Goal: Transaction & Acquisition: Purchase product/service

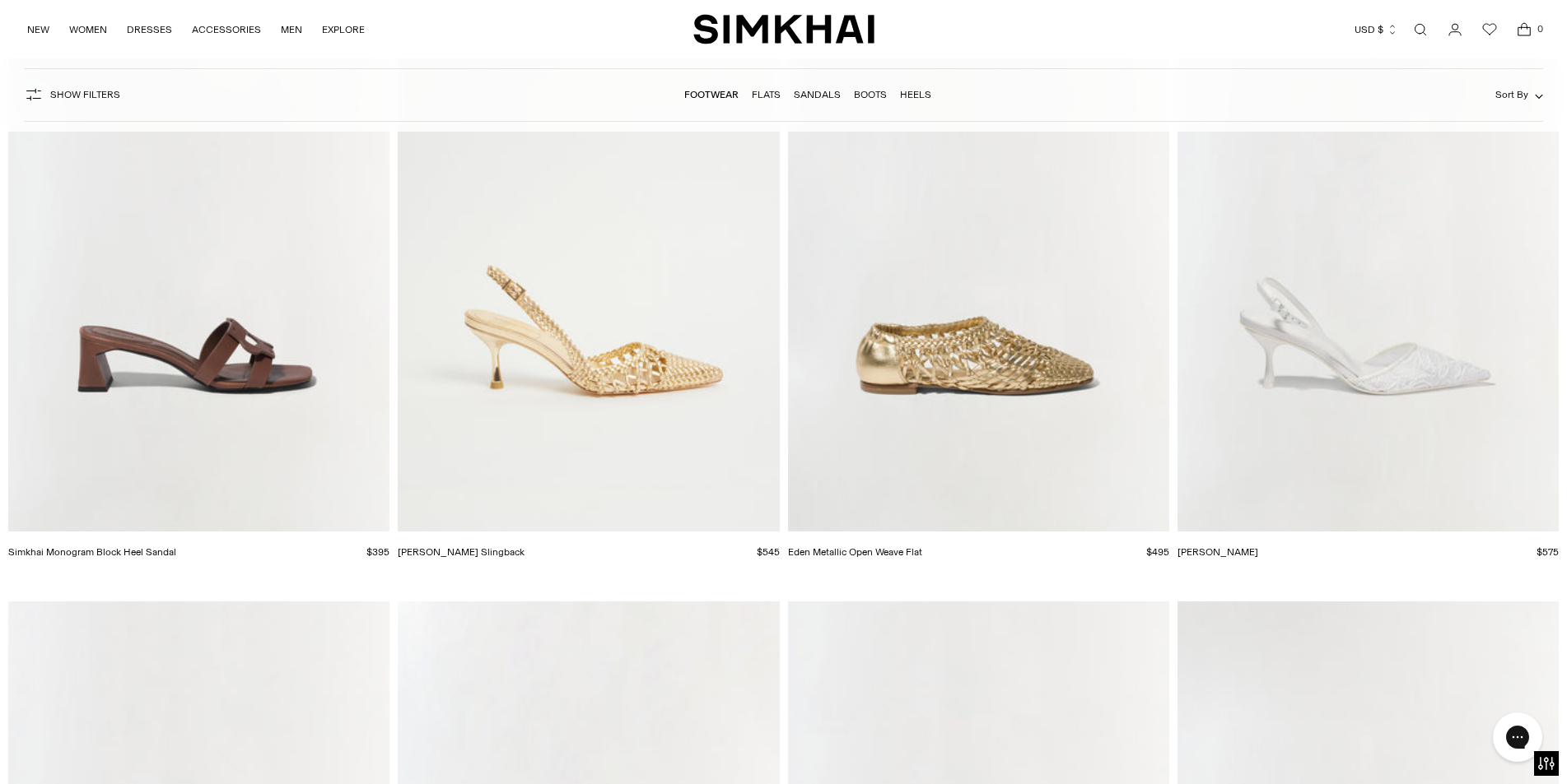
scroll to position [7572, 0]
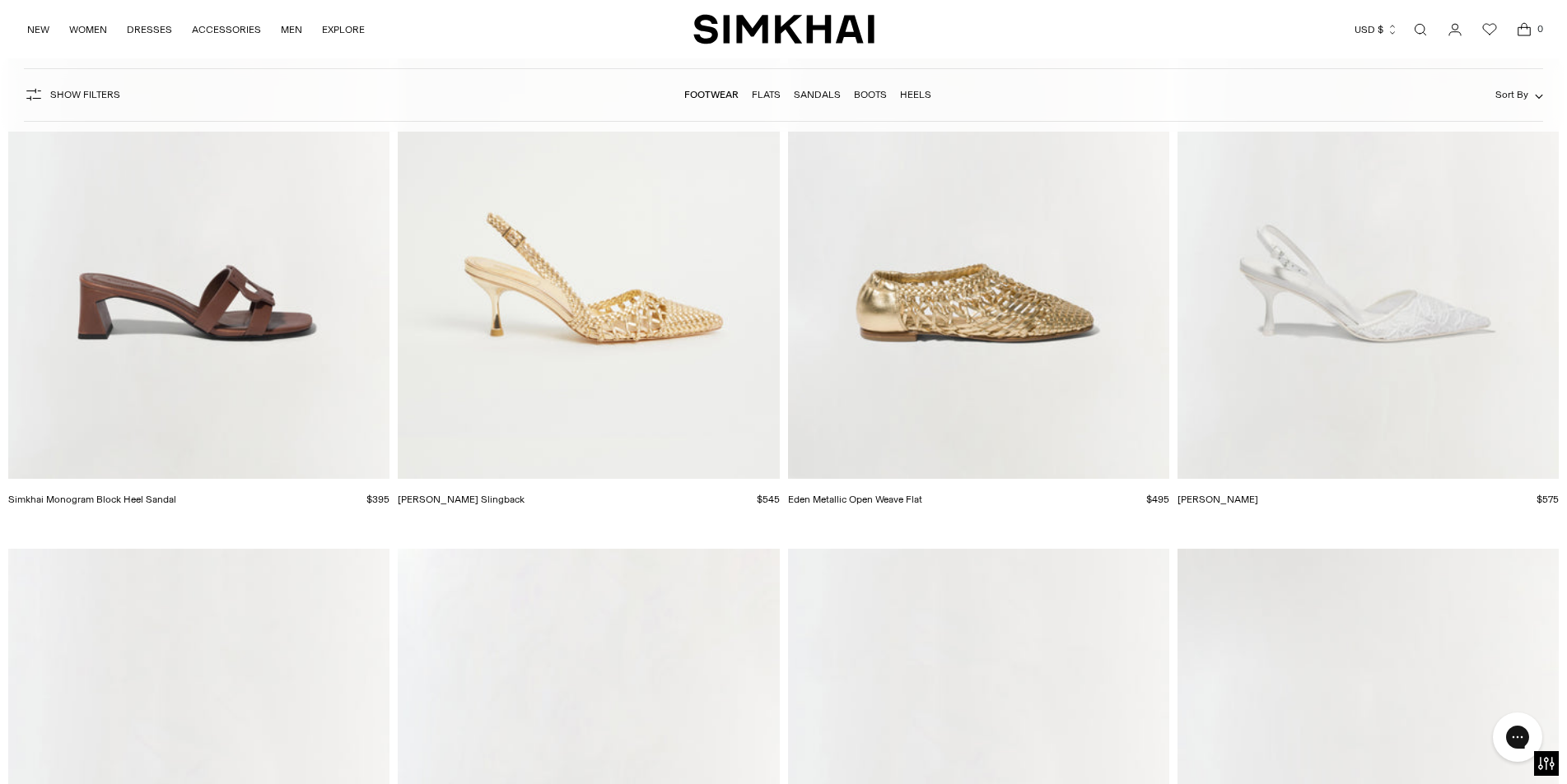
click at [0, 0] on img "Simkhai Monogram Block Heel Sandal" at bounding box center [0, 0] width 0 height 0
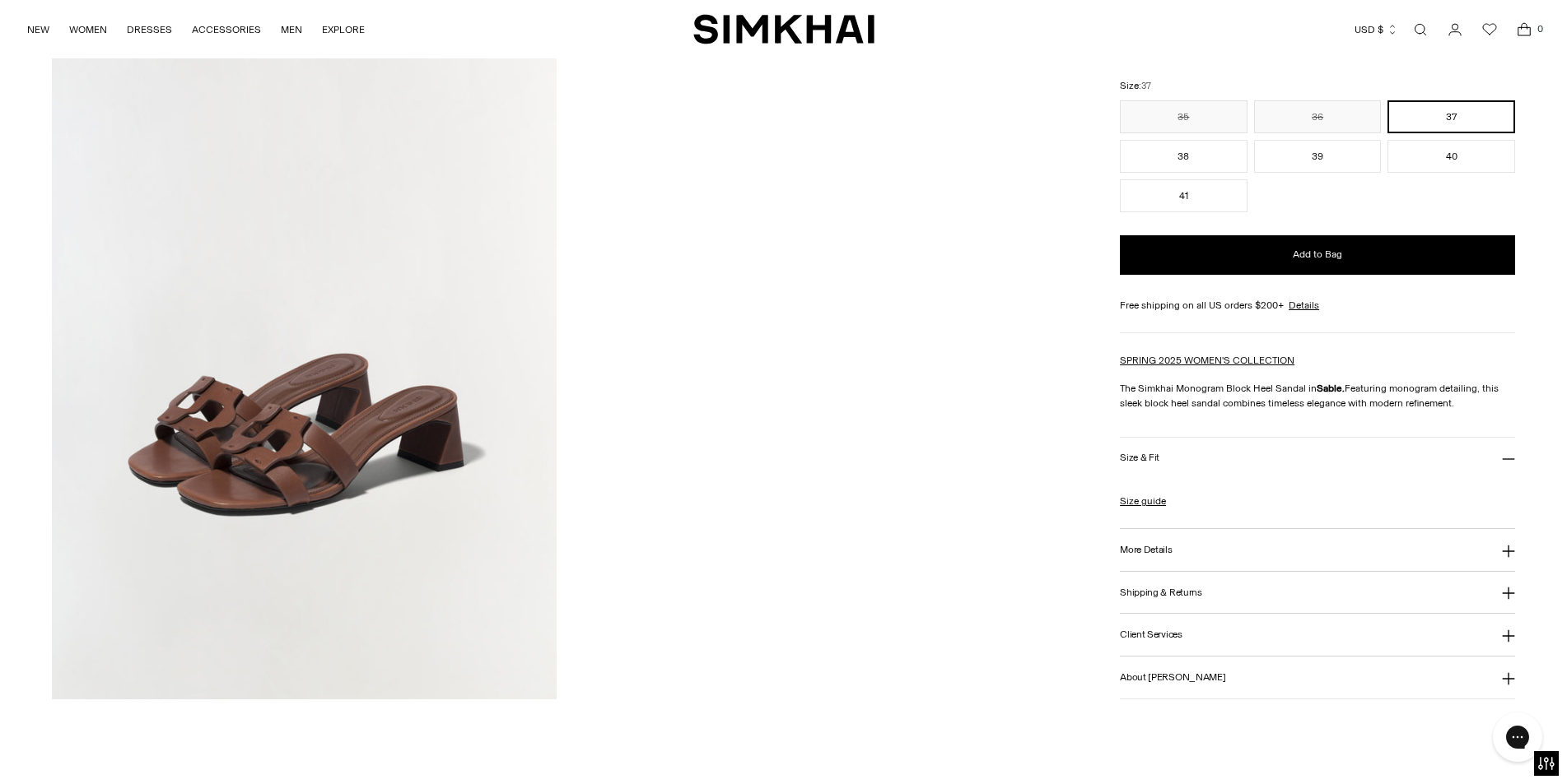
scroll to position [1729, 0]
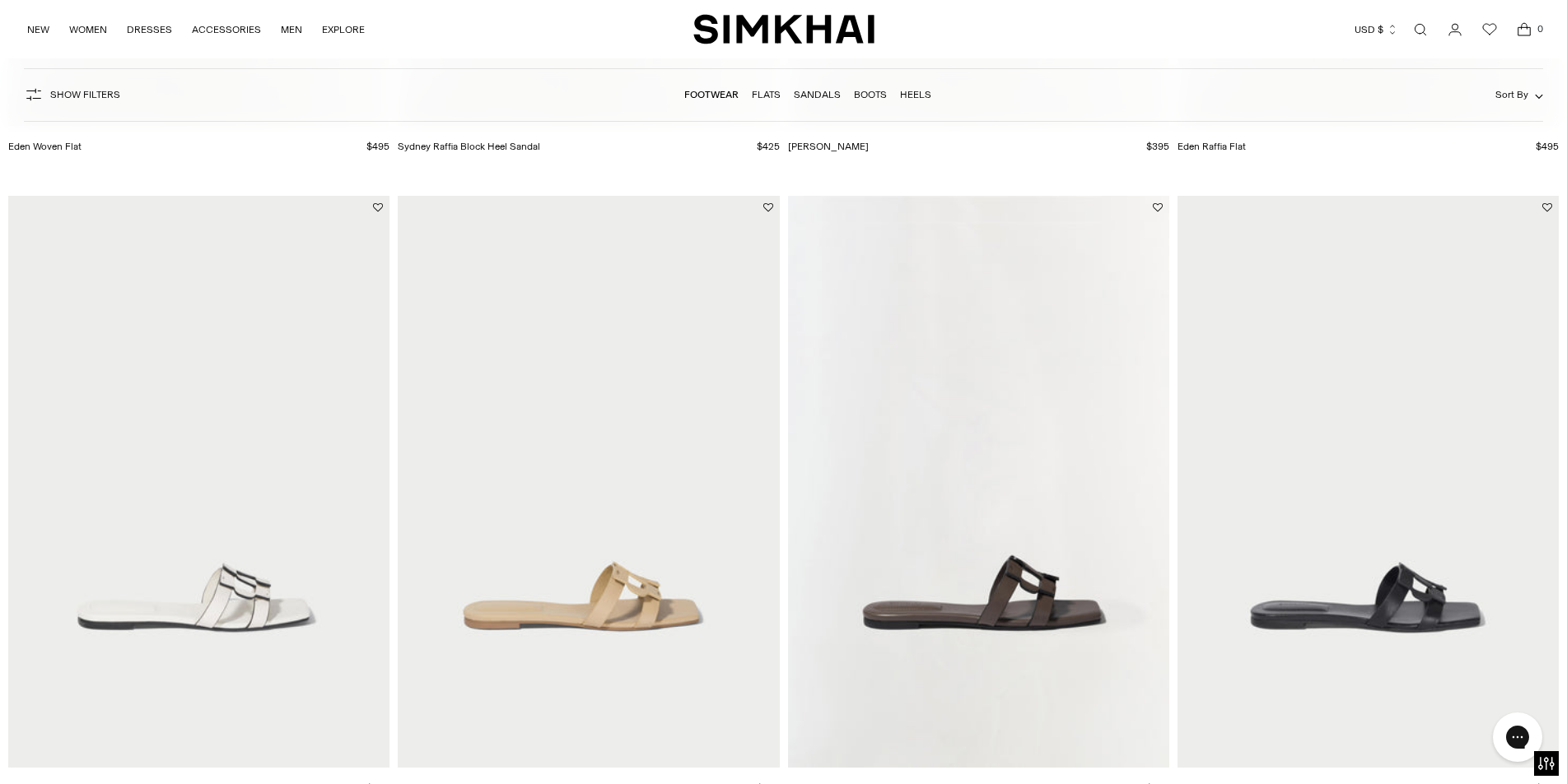
scroll to position [8807, 0]
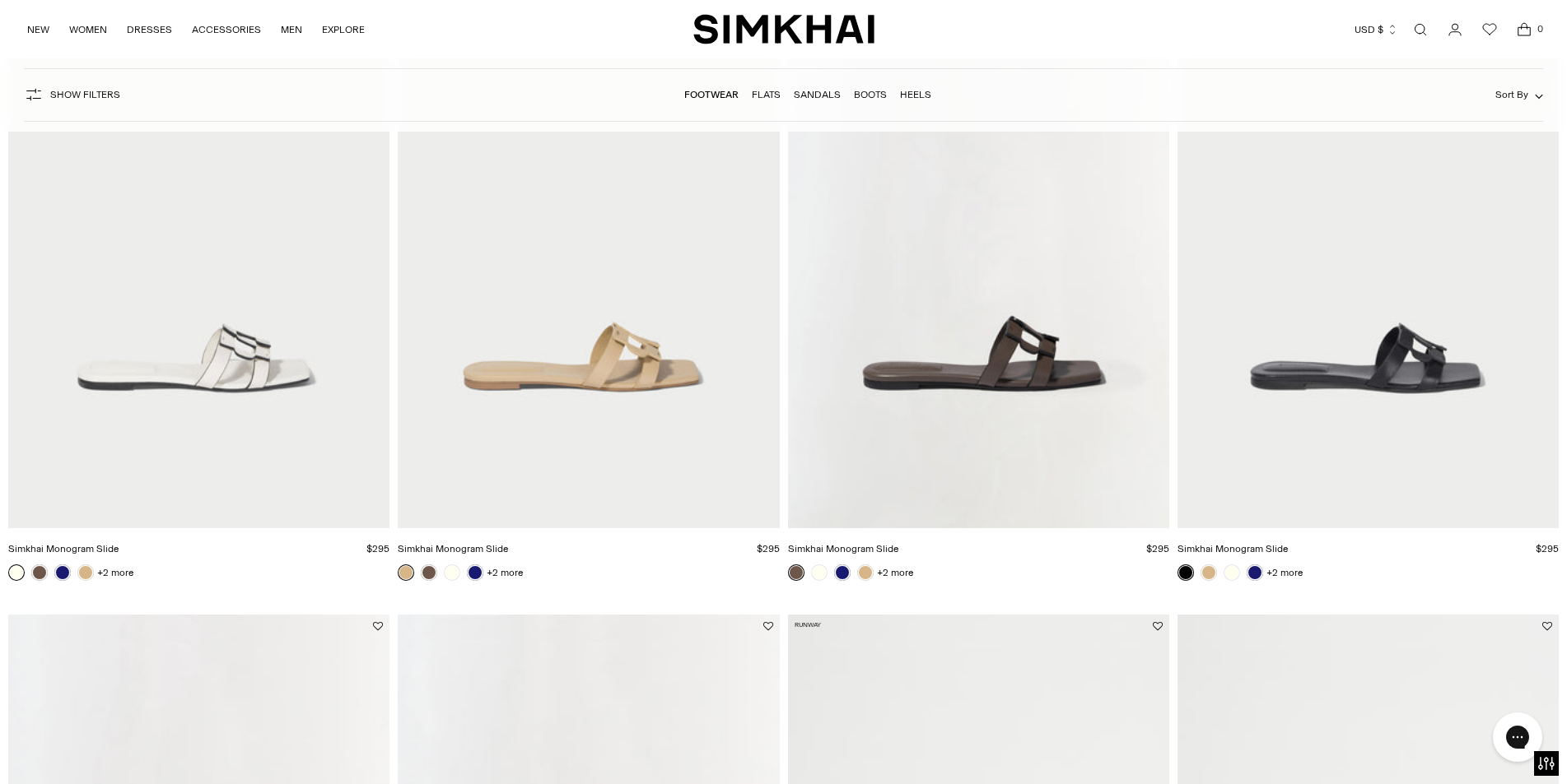
click at [0, 0] on img "Simkhai Monogram Slide" at bounding box center [0, 0] width 0 height 0
